Goal: Task Accomplishment & Management: Use online tool/utility

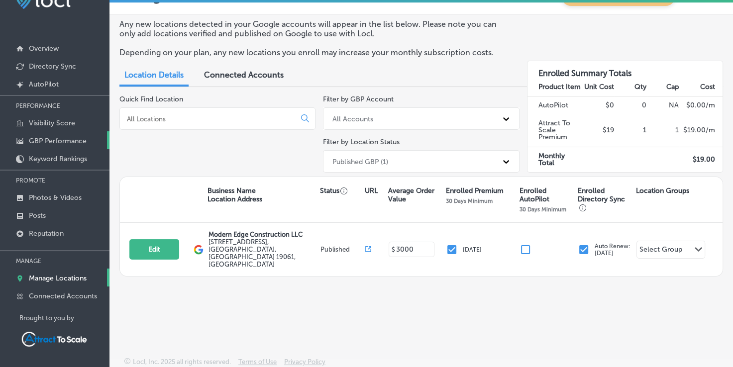
scroll to position [27, 0]
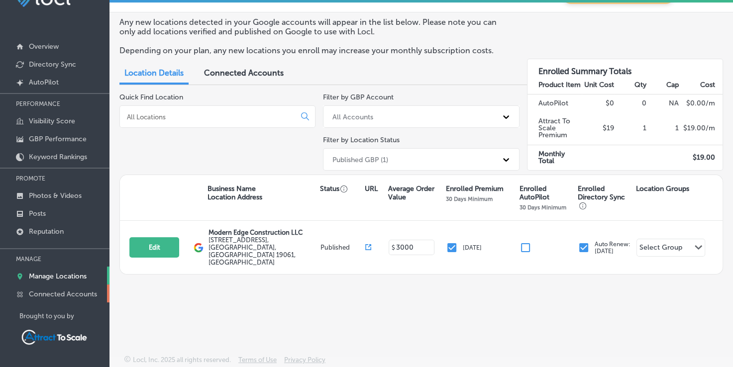
click at [69, 290] on p "Connected Accounts" at bounding box center [63, 294] width 68 height 8
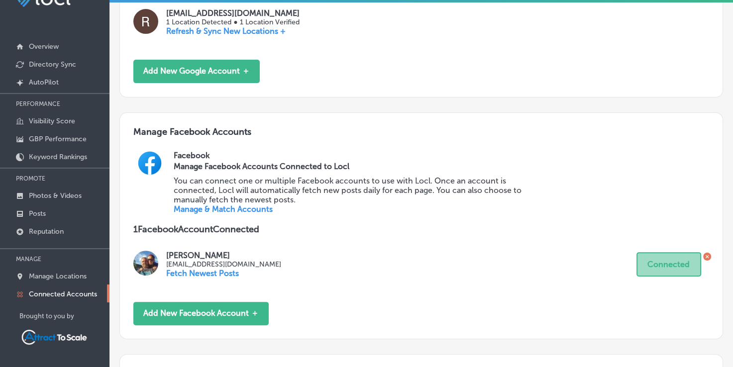
scroll to position [298, 0]
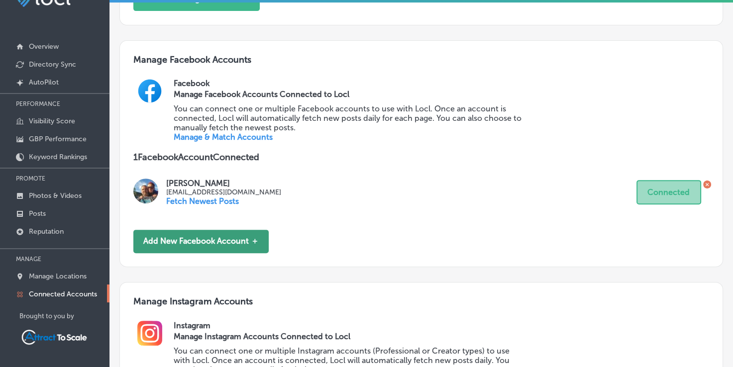
click at [207, 238] on button "Add New Facebook Account ＋" at bounding box center [200, 241] width 135 height 23
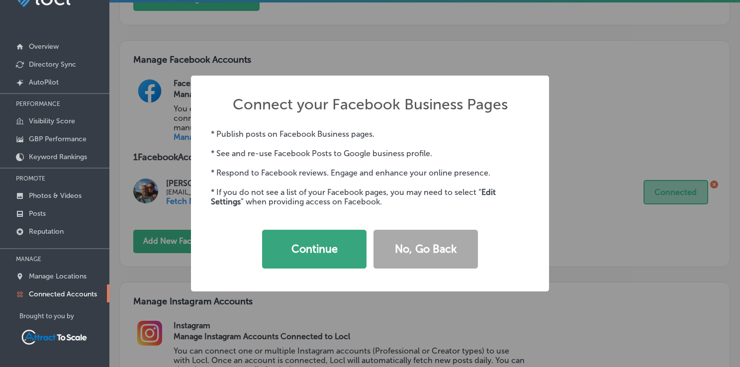
click at [277, 244] on button "Continue" at bounding box center [314, 249] width 104 height 39
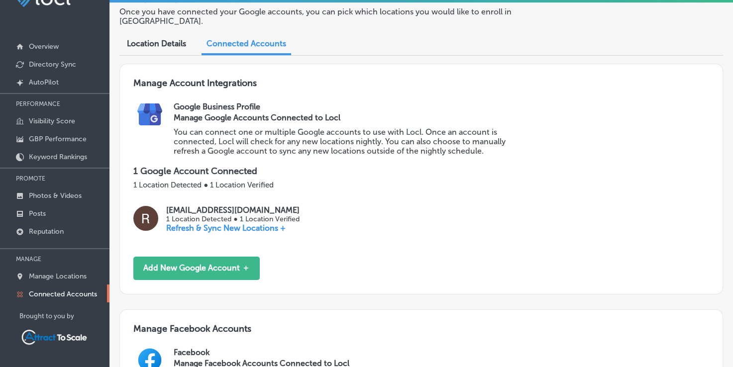
scroll to position [33, 0]
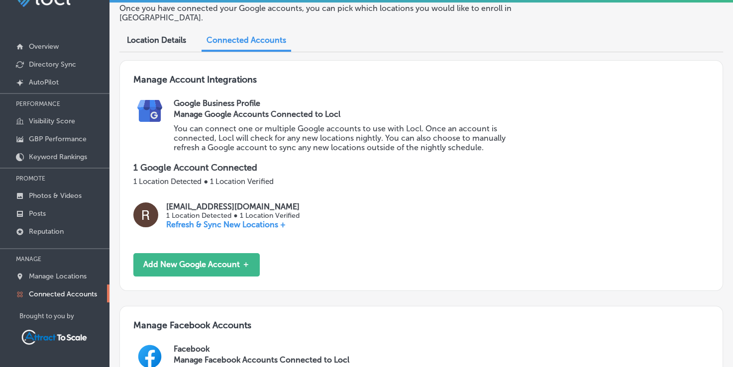
click at [213, 225] on p "Refresh & Sync New Locations +" at bounding box center [232, 224] width 133 height 9
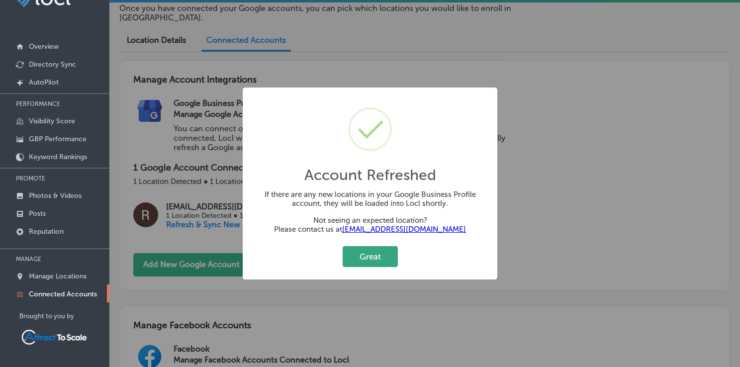
click at [368, 258] on button "Great" at bounding box center [370, 256] width 55 height 20
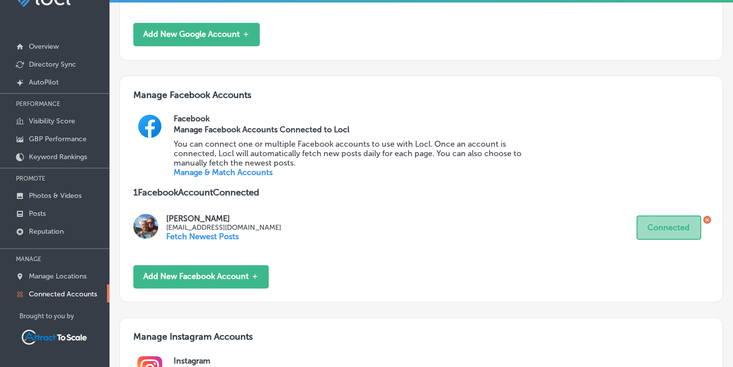
scroll to position [265, 0]
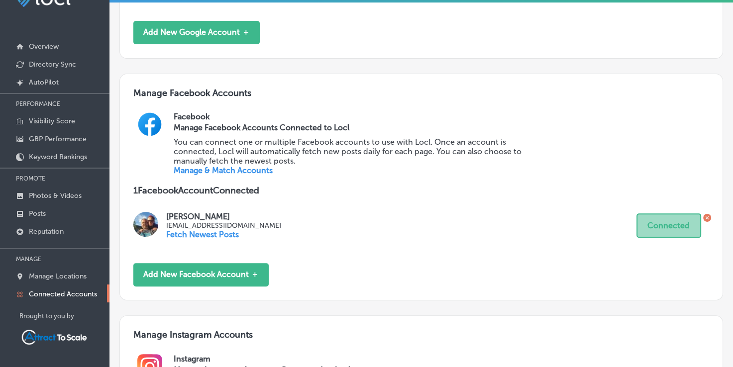
click at [190, 235] on p "Fetch Newest Posts" at bounding box center [223, 234] width 115 height 9
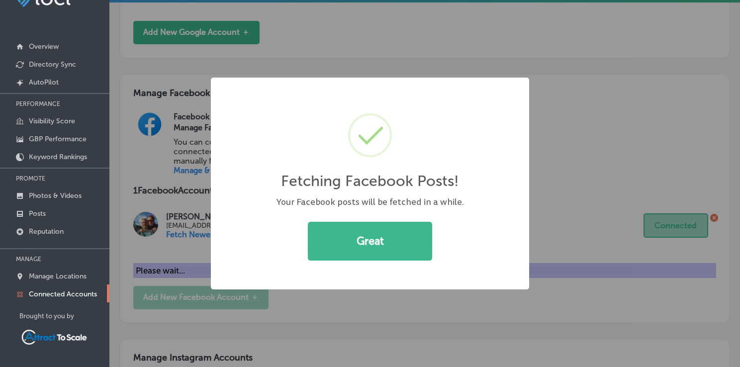
click at [190, 235] on div "Fetching Facebook Posts! × Your Facebook posts will be fetched in a while. Grea…" at bounding box center [370, 183] width 740 height 367
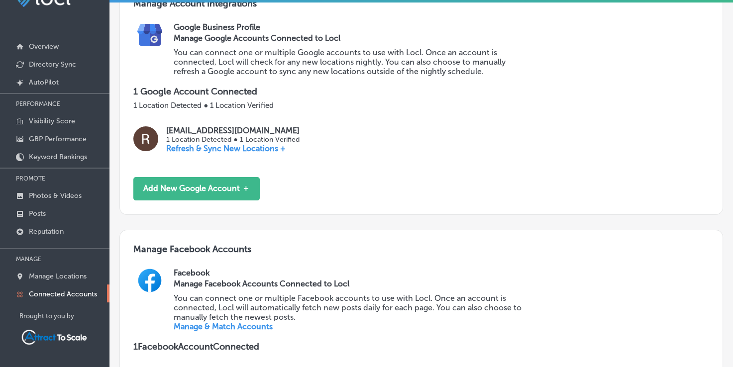
scroll to position [101, 0]
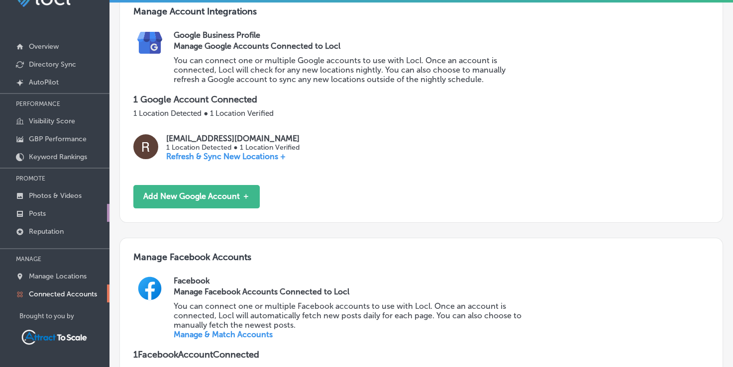
click at [39, 209] on p "Posts" at bounding box center [37, 213] width 17 height 8
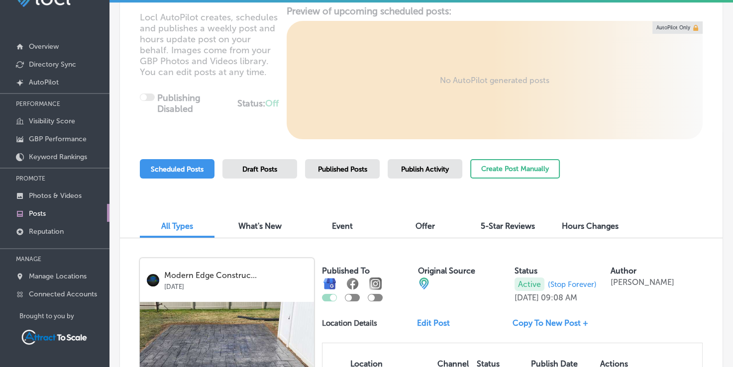
scroll to position [86, 0]
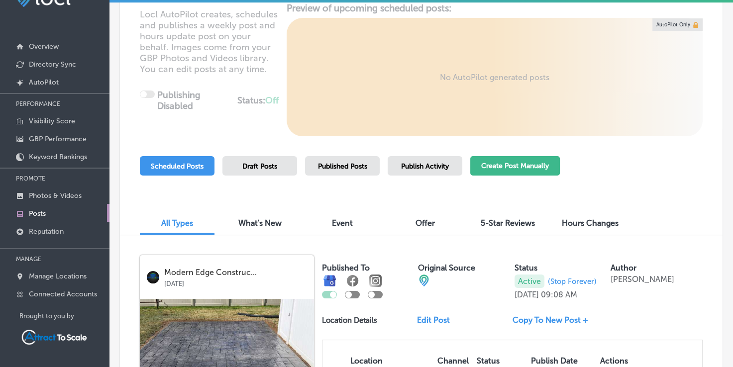
click at [517, 169] on button "Create Post Manually" at bounding box center [515, 165] width 90 height 19
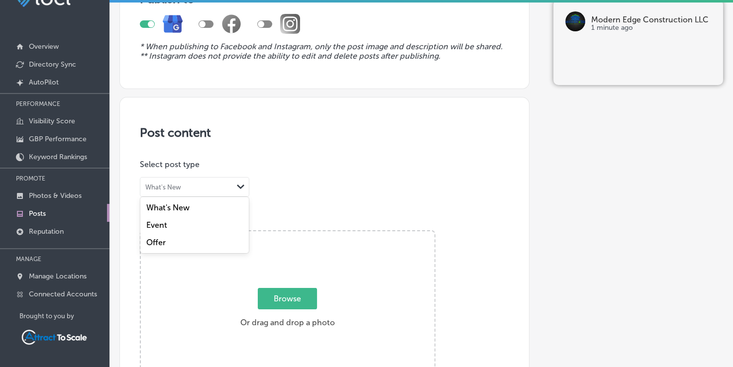
click at [217, 195] on div "option undefined focused, 1 of 3. 3 results available. Use Up and Down to choos…" at bounding box center [194, 187] width 109 height 20
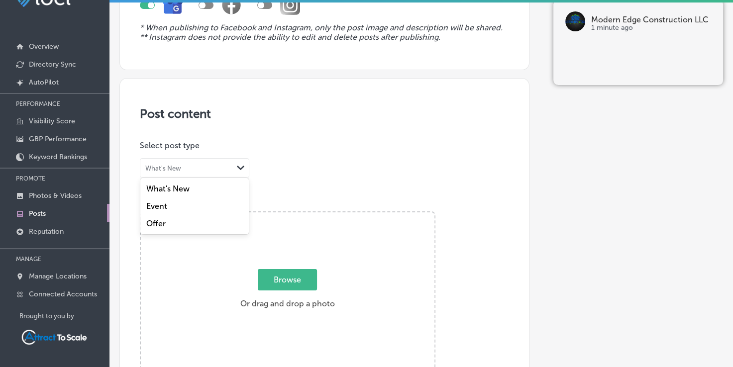
click at [158, 223] on label "Offer" at bounding box center [155, 223] width 19 height 9
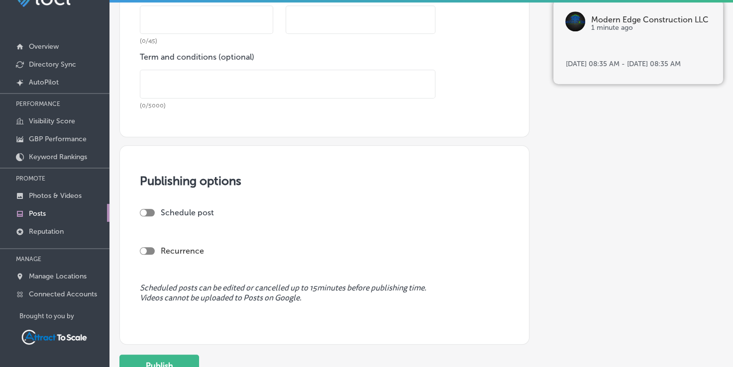
scroll to position [961, 0]
click at [142, 210] on div at bounding box center [143, 212] width 6 height 6
checkbox input "true"
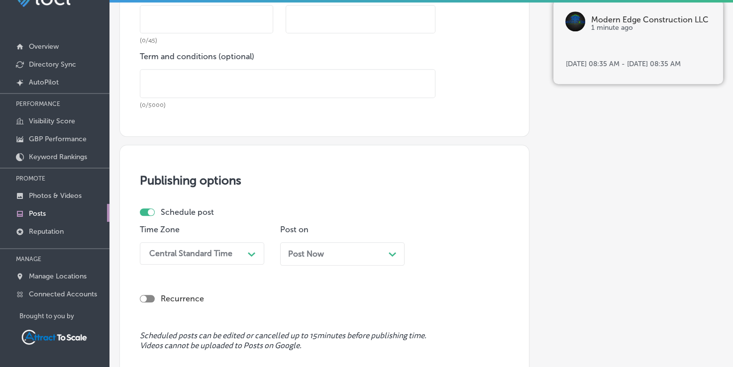
click at [342, 251] on div "Post Now Path Created with Sketch." at bounding box center [342, 253] width 108 height 9
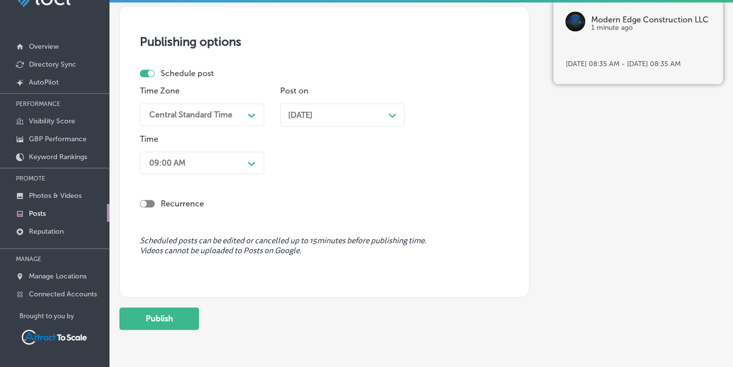
scroll to position [1127, 0]
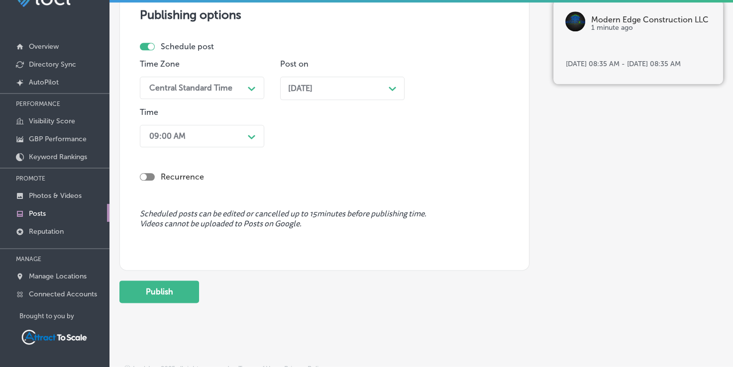
click at [143, 176] on div at bounding box center [143, 177] width 6 height 6
checkbox input "true"
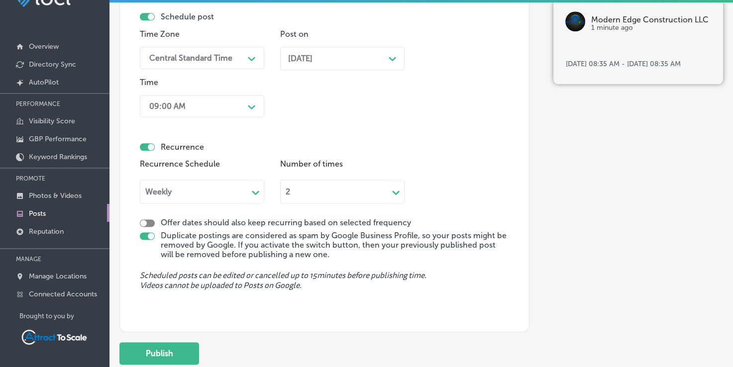
scroll to position [1160, 0]
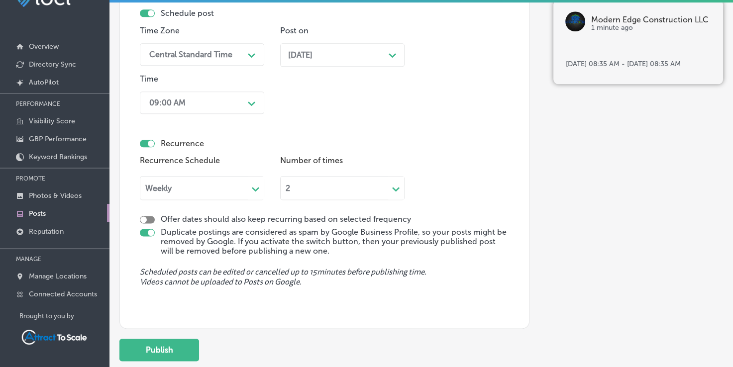
click at [606, 44] on div "9 Oct, 08:35 AM - 10 Oct, 08:35 AM" at bounding box center [638, 64] width 170 height 40
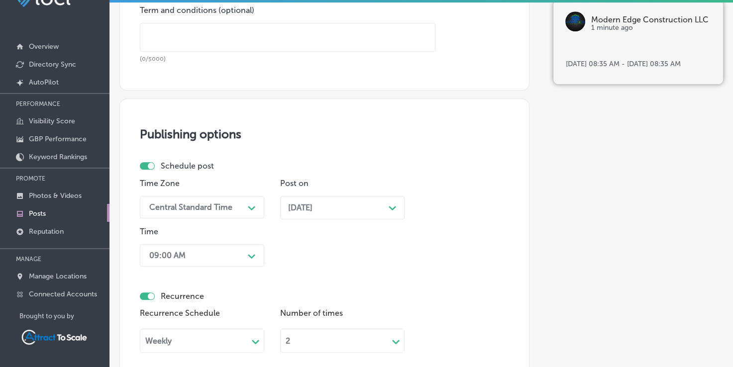
scroll to position [928, 0]
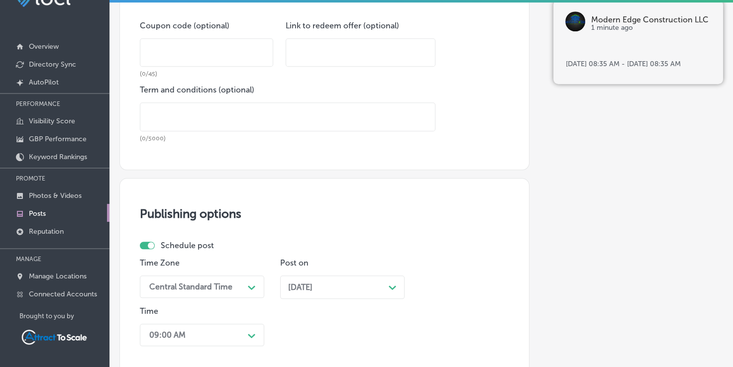
click at [566, 23] on img at bounding box center [575, 21] width 20 height 20
click at [601, 17] on p "Modern Edge Construction LLC" at bounding box center [651, 20] width 120 height 8
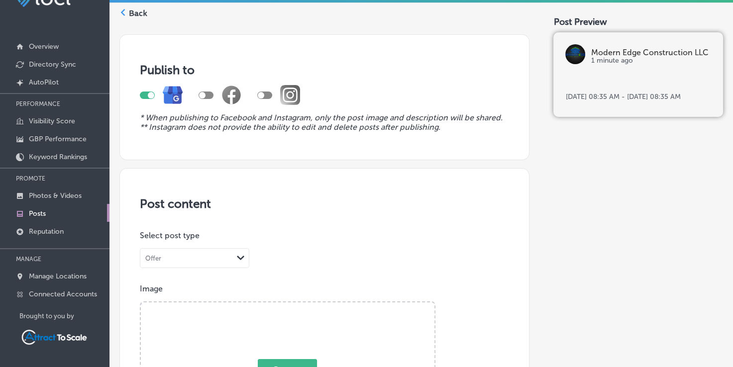
scroll to position [0, 0]
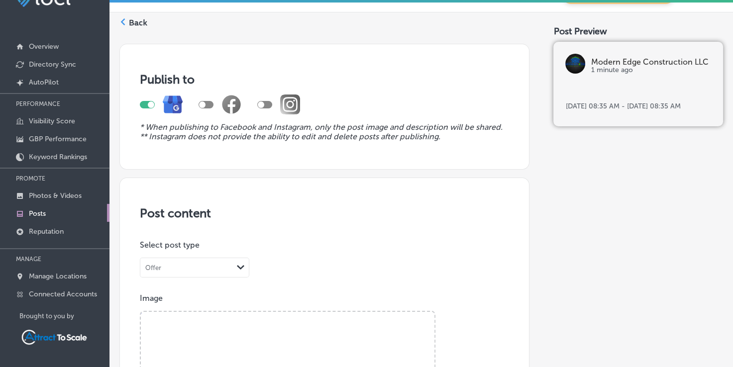
click at [202, 104] on div at bounding box center [202, 104] width 6 height 6
checkbox input "true"
